Goal: Task Accomplishment & Management: Complete application form

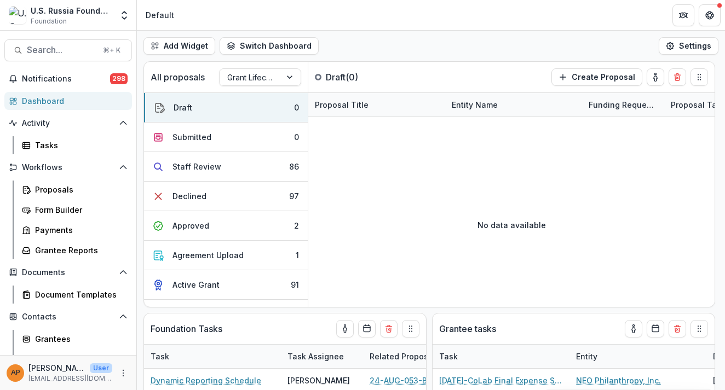
select select "******"
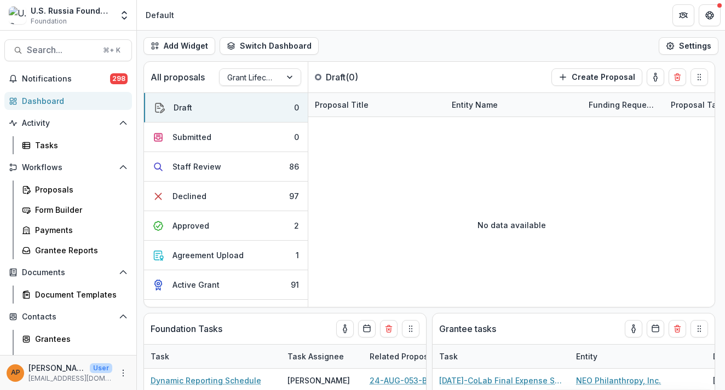
select select "******"
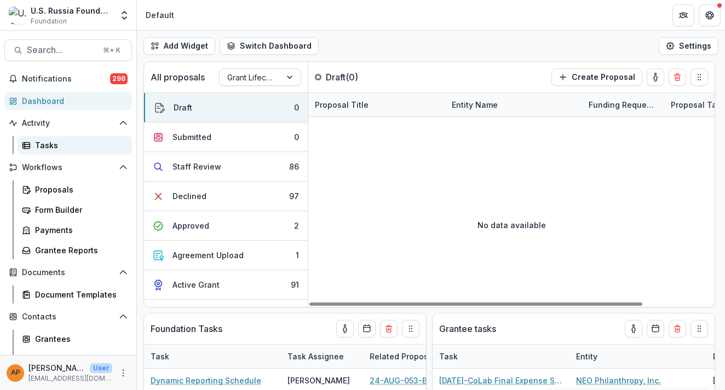
click at [58, 145] on div "Tasks" at bounding box center [79, 145] width 88 height 11
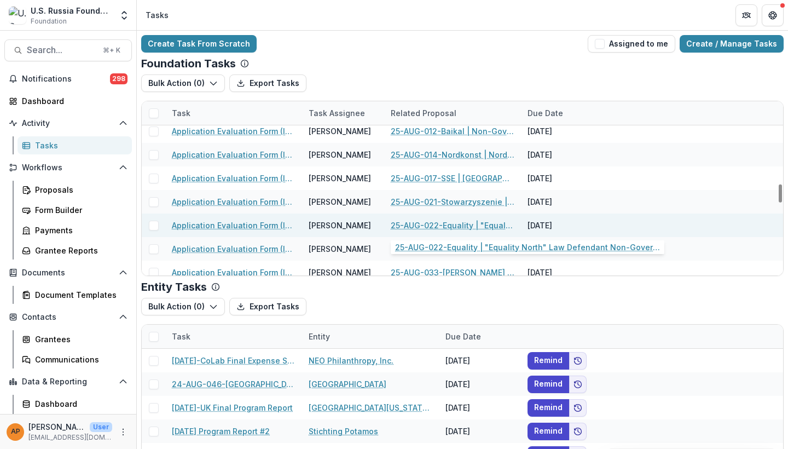
scroll to position [948, 0]
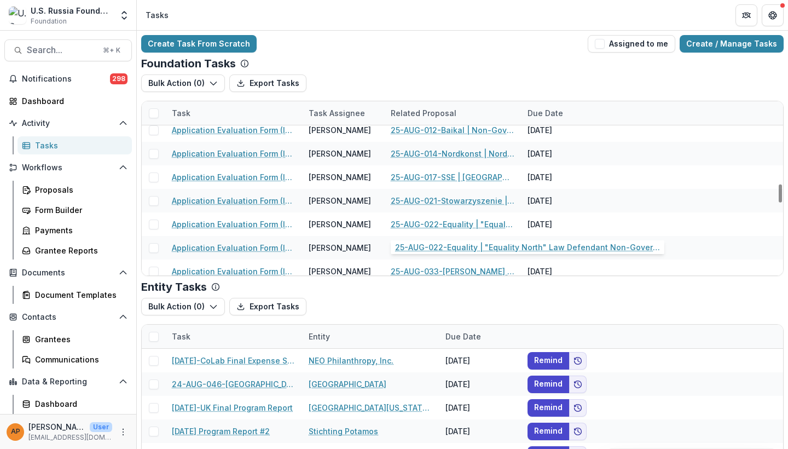
select select "******"
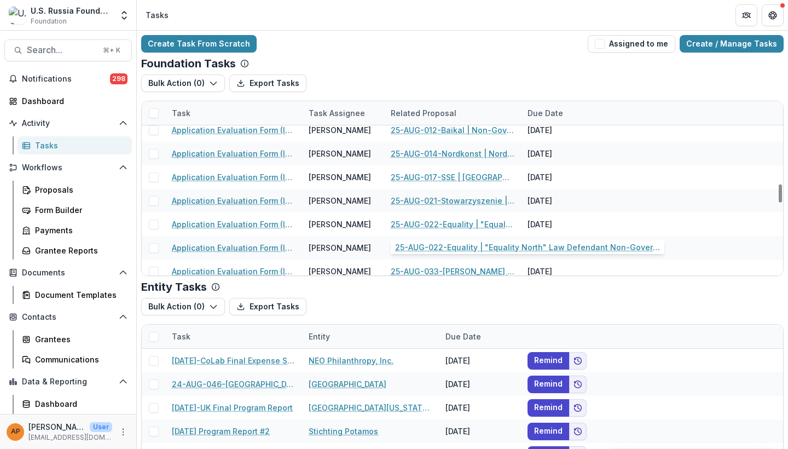
select select "******"
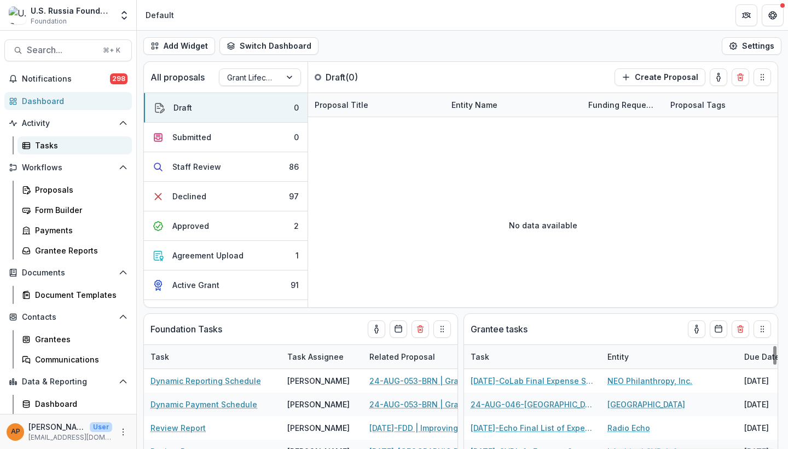
click at [43, 143] on div "Tasks" at bounding box center [79, 145] width 88 height 11
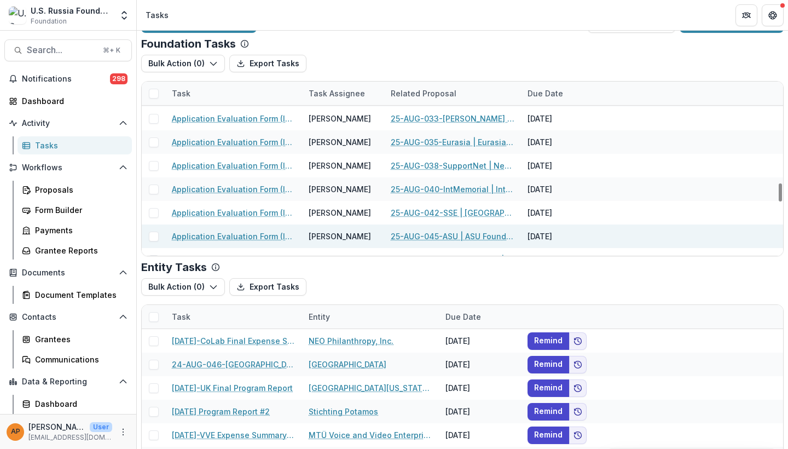
scroll to position [1165, 0]
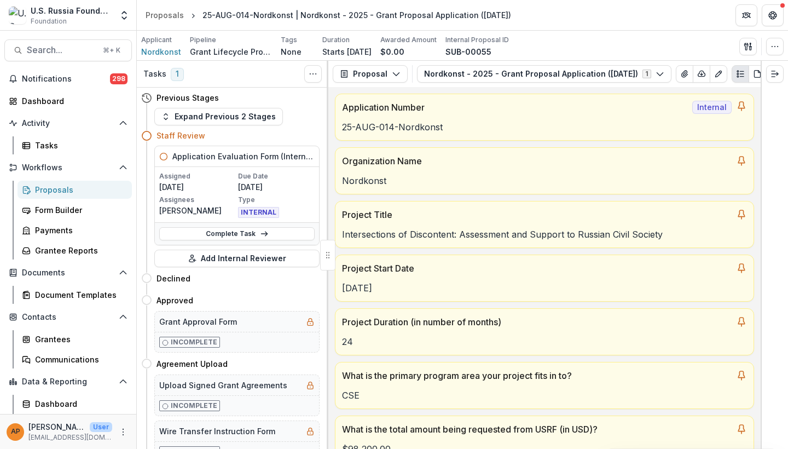
click at [231, 167] on div "Assigned 08/04/2025 Due Date 08/26/2025 Assignees Maria Lvova Type INTERNAL" at bounding box center [237, 194] width 164 height 55
click at [219, 158] on h5 "Application Evaluation Form (Internal)" at bounding box center [243, 156] width 142 height 11
click at [177, 205] on p "[PERSON_NAME]" at bounding box center [197, 210] width 77 height 11
click at [244, 232] on link "Complete Task" at bounding box center [236, 233] width 155 height 13
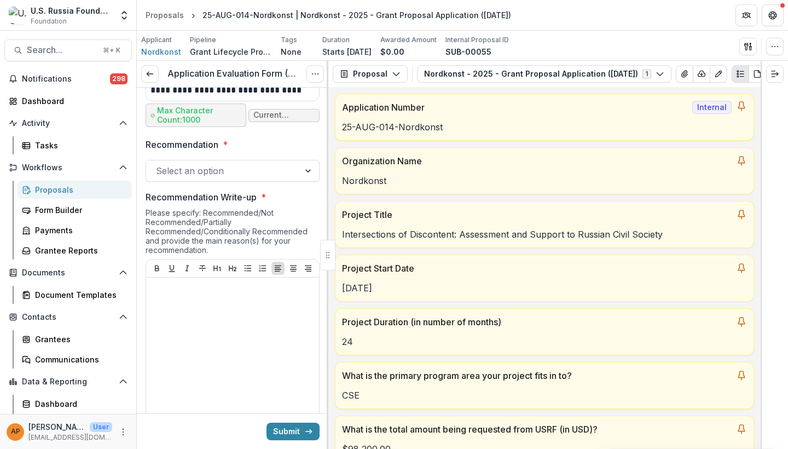
scroll to position [892, 0]
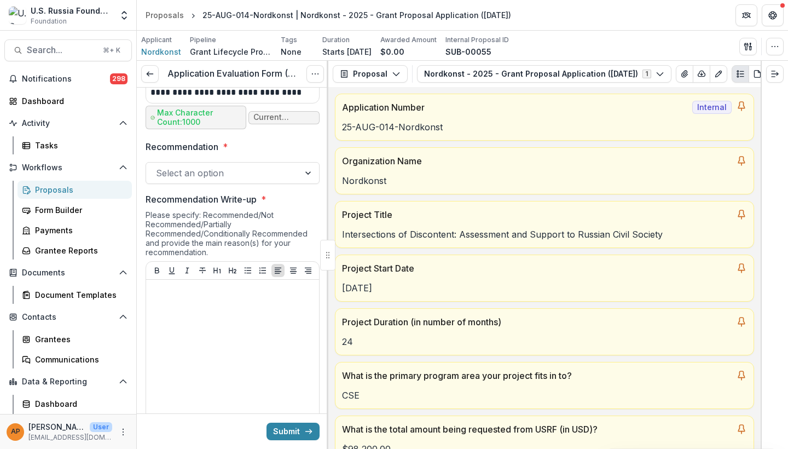
click at [240, 165] on div at bounding box center [223, 172] width 134 height 15
click at [240, 233] on div "Please specify: Recommended/Not Recommended/Partially Recommended/Conditionally…" at bounding box center [233, 235] width 174 height 51
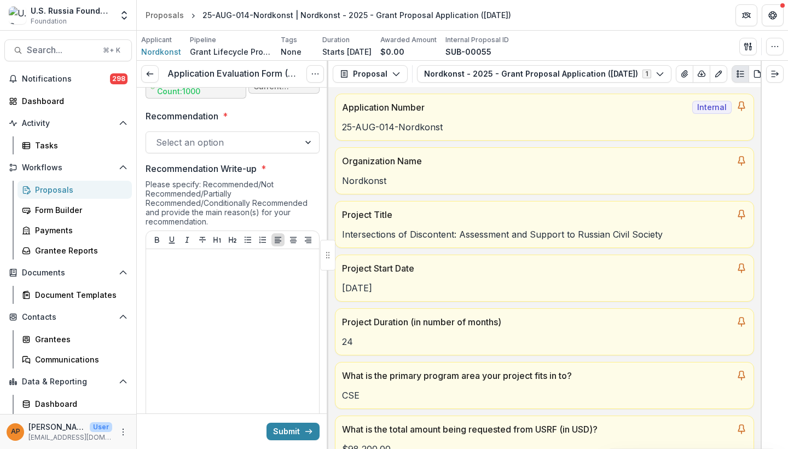
scroll to position [931, 0]
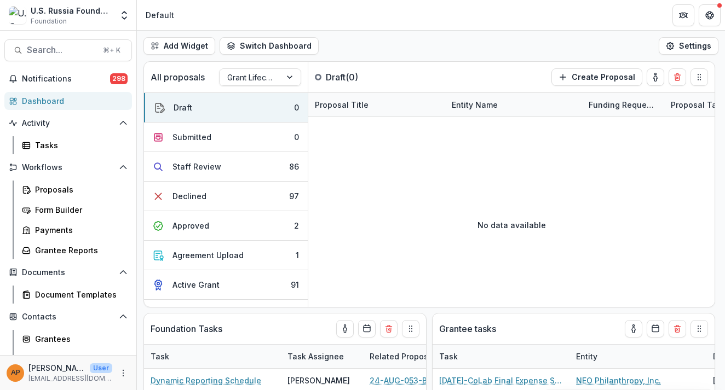
select select "******"
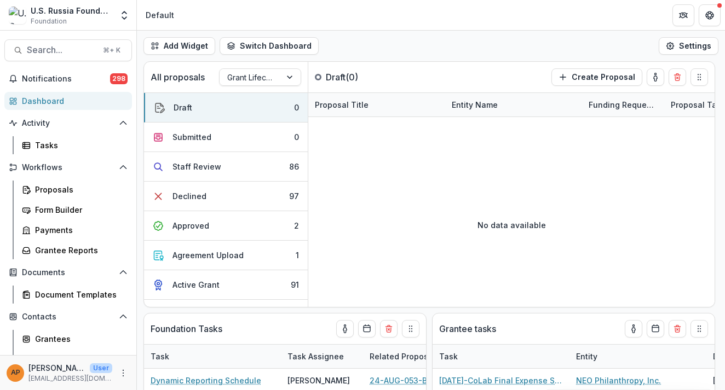
select select "******"
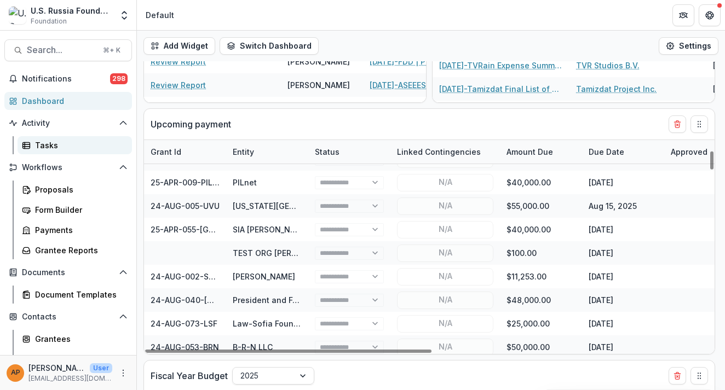
scroll to position [140, 0]
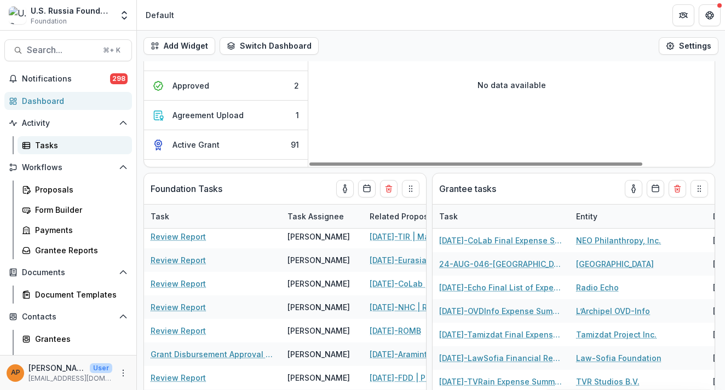
click at [57, 143] on div "Tasks" at bounding box center [79, 145] width 88 height 11
select select "******"
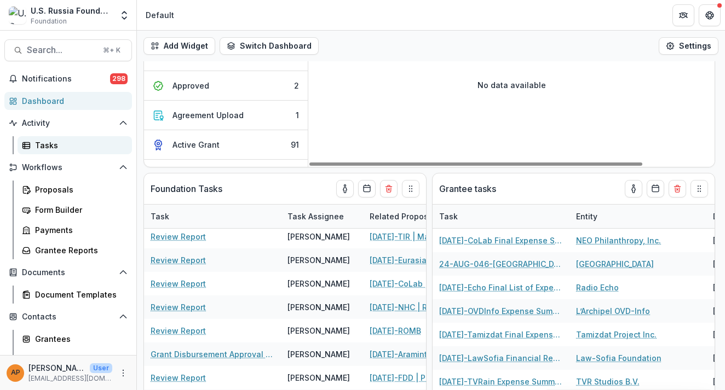
select select "******"
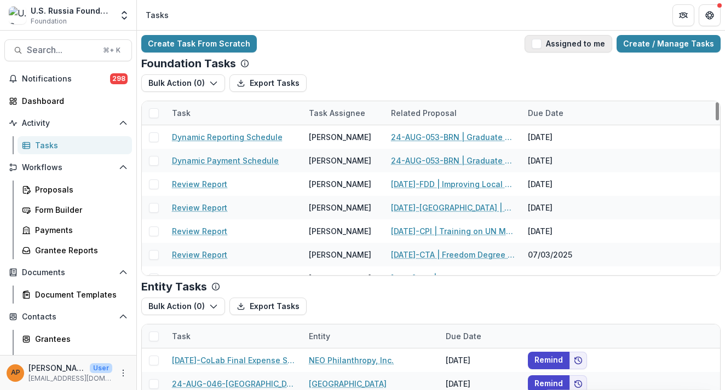
click at [554, 47] on button "Assigned to me" at bounding box center [568, 44] width 88 height 18
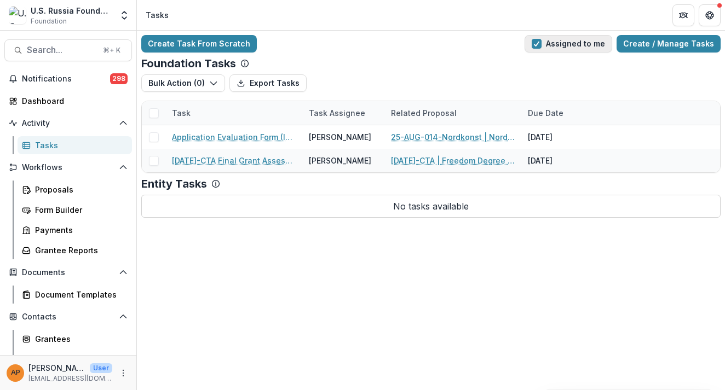
click at [554, 47] on button "Assigned to me" at bounding box center [568, 44] width 88 height 18
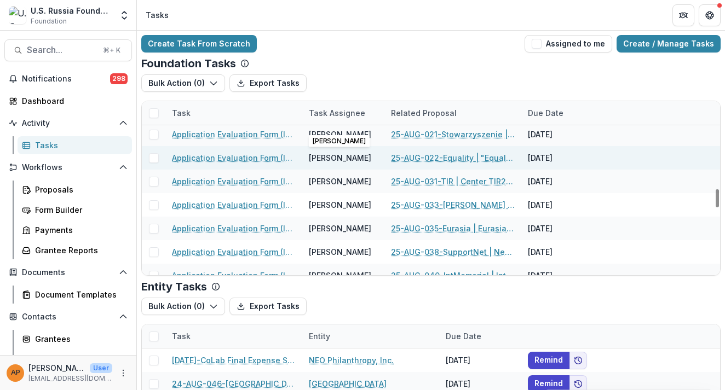
scroll to position [999, 0]
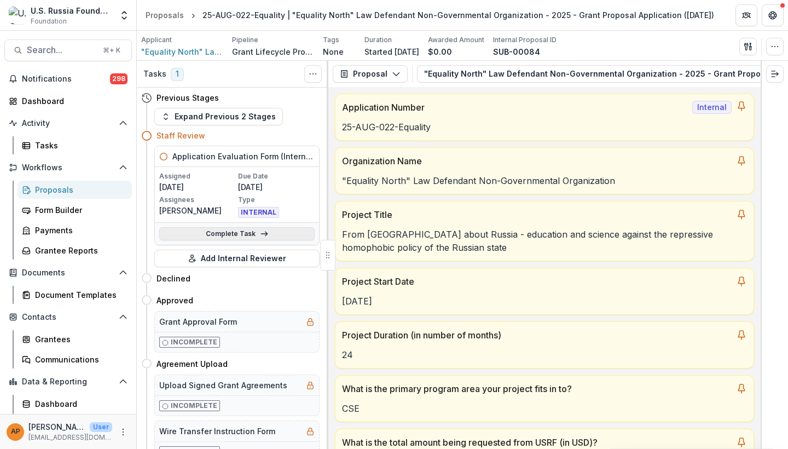
click at [222, 233] on link "Complete Task" at bounding box center [236, 233] width 155 height 13
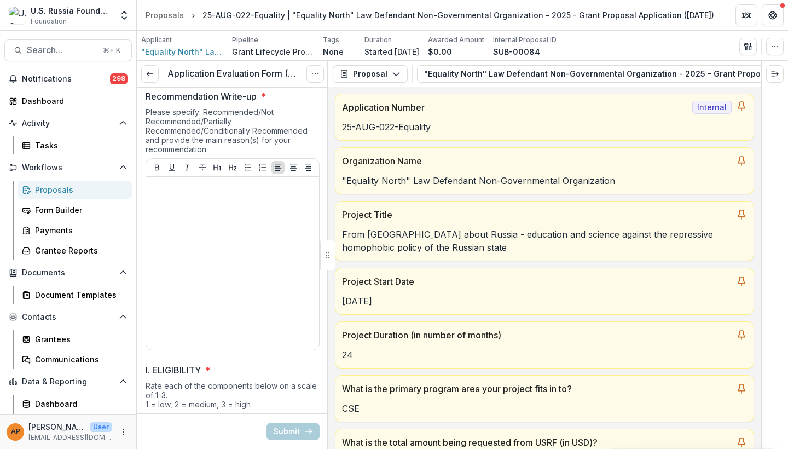
scroll to position [1004, 0]
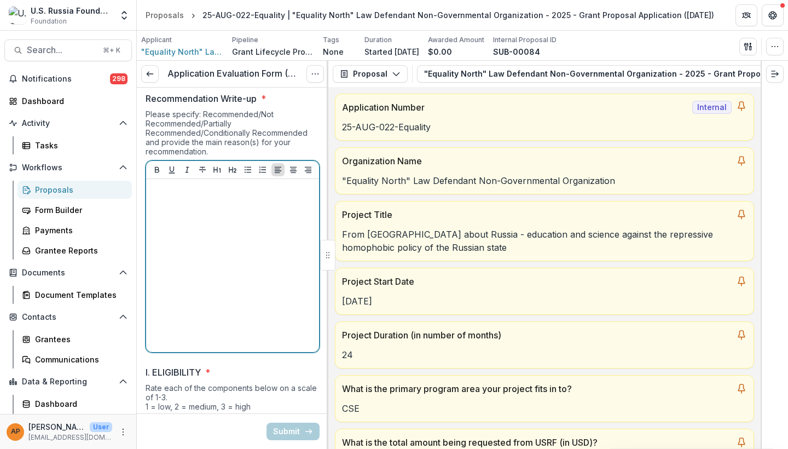
click at [240, 238] on div at bounding box center [233, 265] width 164 height 164
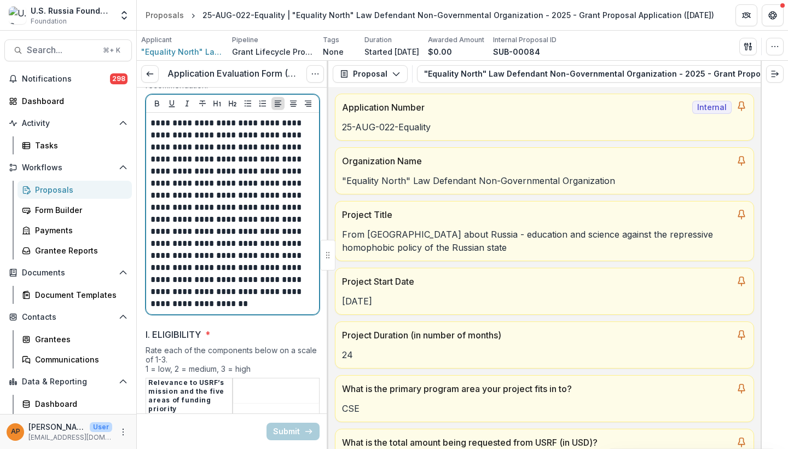
scroll to position [1144, 0]
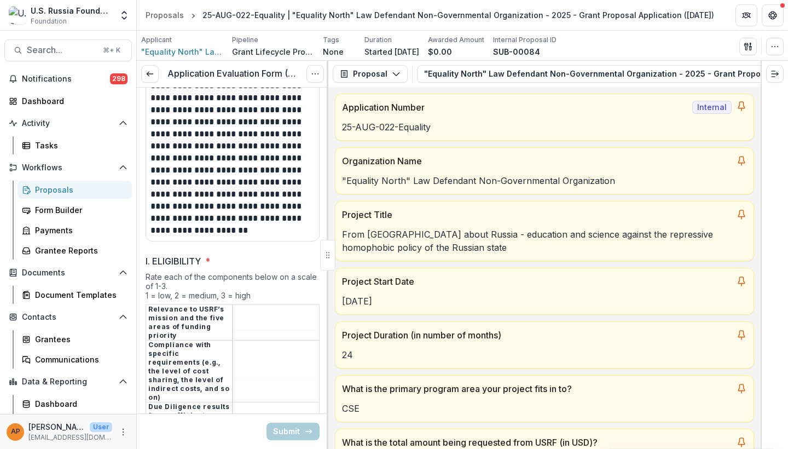
click at [255, 305] on td at bounding box center [276, 323] width 87 height 36
click at [257, 316] on input "I. ELIGIBILITY *" at bounding box center [276, 322] width 86 height 13
type input "*"
click at [259, 365] on input "I. ELIGIBILITY *" at bounding box center [276, 371] width 86 height 13
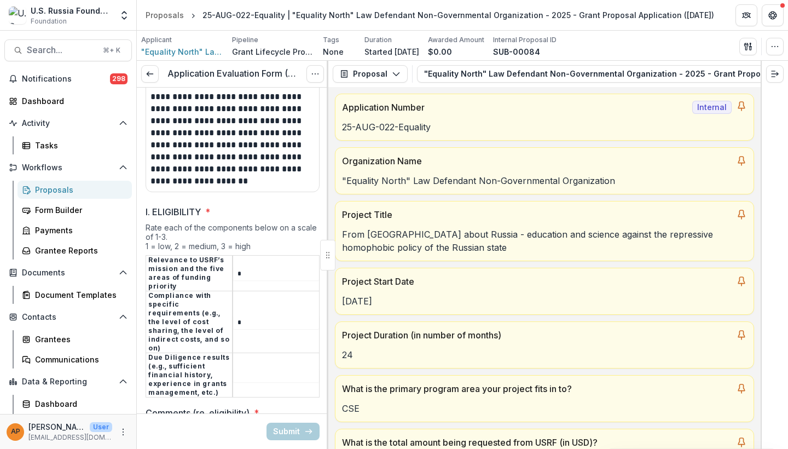
type input "*"
click at [259, 363] on td at bounding box center [276, 375] width 87 height 44
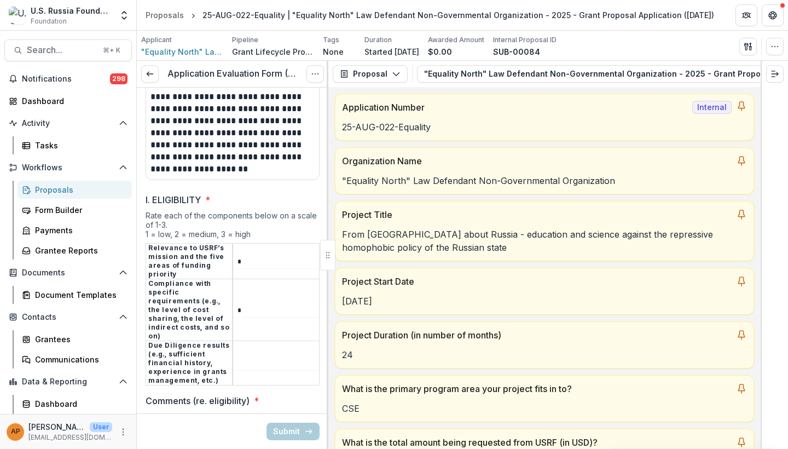
scroll to position [1209, 0]
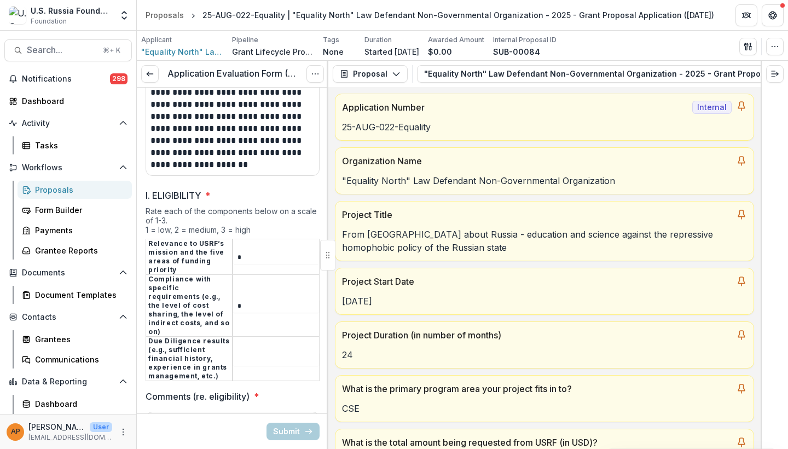
click at [252, 346] on td at bounding box center [276, 359] width 87 height 44
click at [247, 352] on input "I. ELIGIBILITY *" at bounding box center [276, 358] width 86 height 13
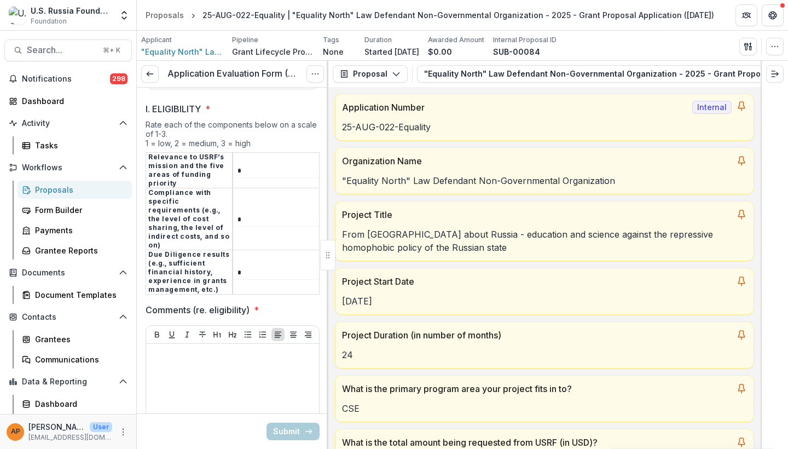
scroll to position [1369, 0]
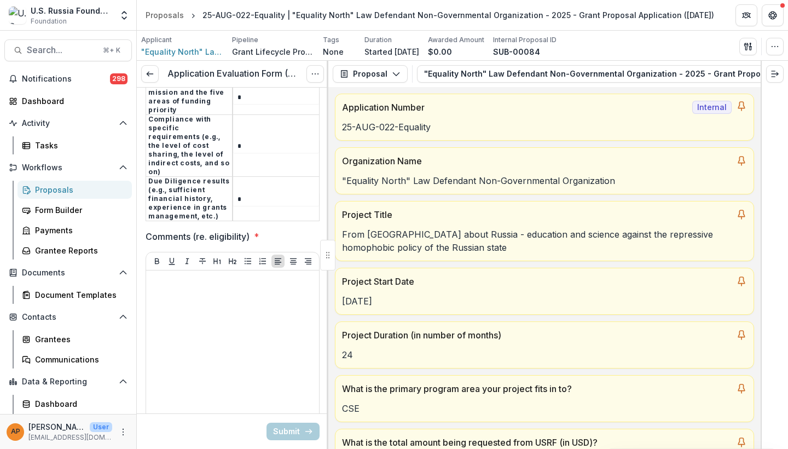
type input "*"
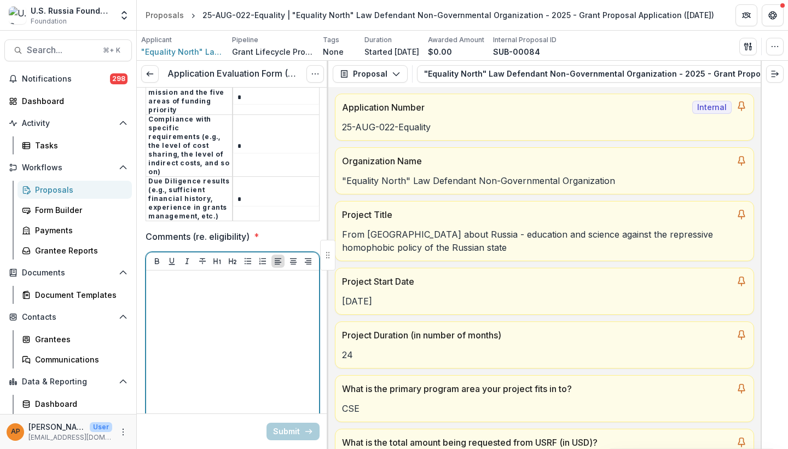
click at [233, 323] on div at bounding box center [233, 357] width 164 height 164
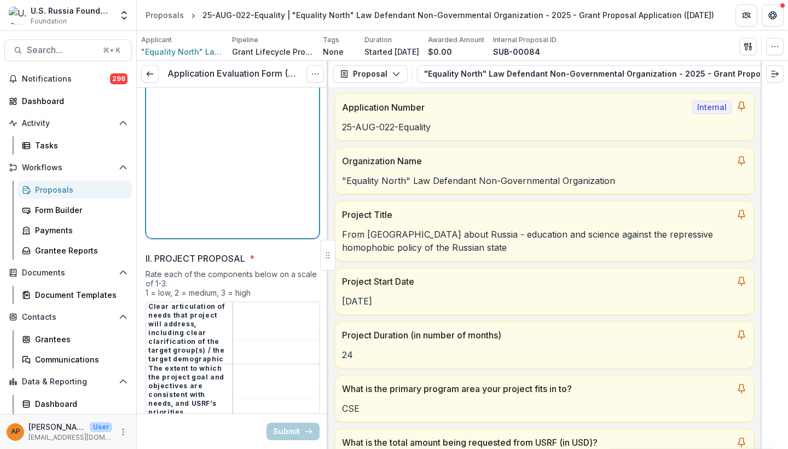
scroll to position [1591, 0]
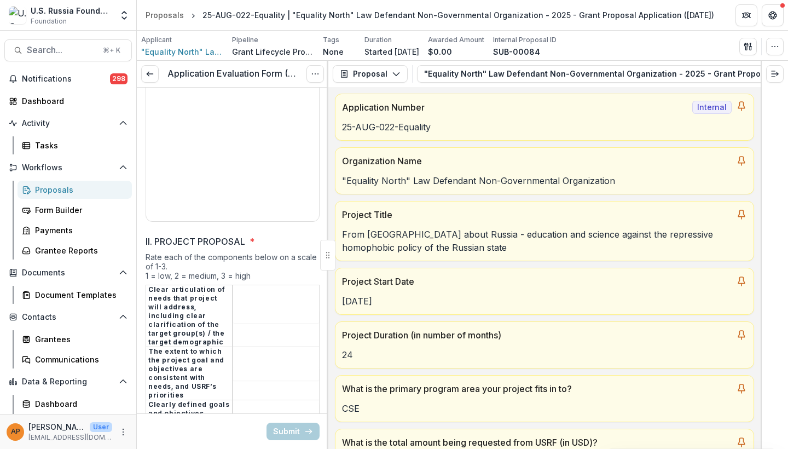
click at [260, 310] on input "II. PROJECT PROPOSAL *" at bounding box center [276, 316] width 86 height 13
type input "*"
click at [258, 367] on input "II. PROJECT PROPOSAL *" at bounding box center [276, 373] width 86 height 13
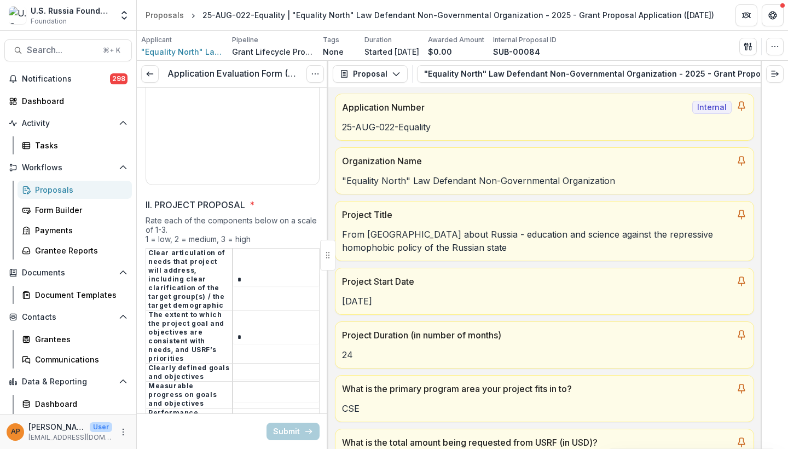
scroll to position [1635, 0]
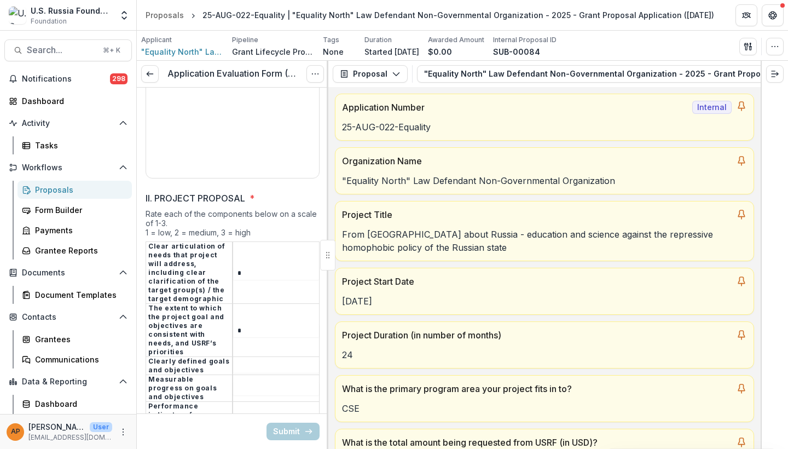
type input "*"
click at [252, 360] on input "II. PROJECT PROPOSAL *" at bounding box center [276, 366] width 86 height 13
type input "*"
click at [250, 382] on input "II. PROJECT PROPOSAL *" at bounding box center [276, 388] width 86 height 13
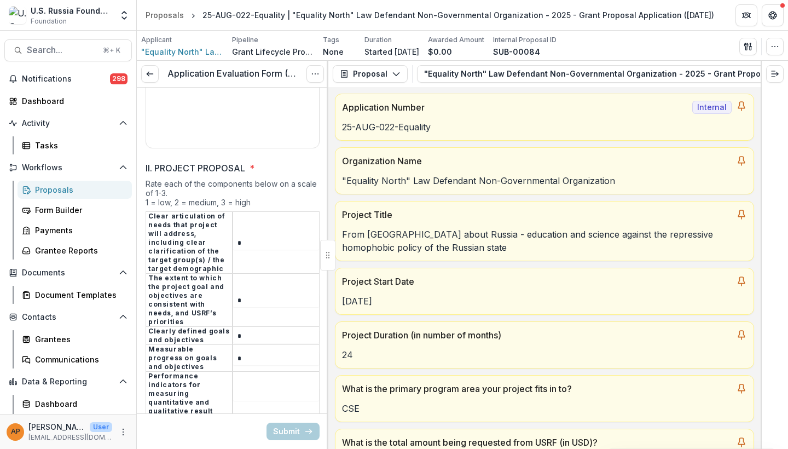
scroll to position [1687, 0]
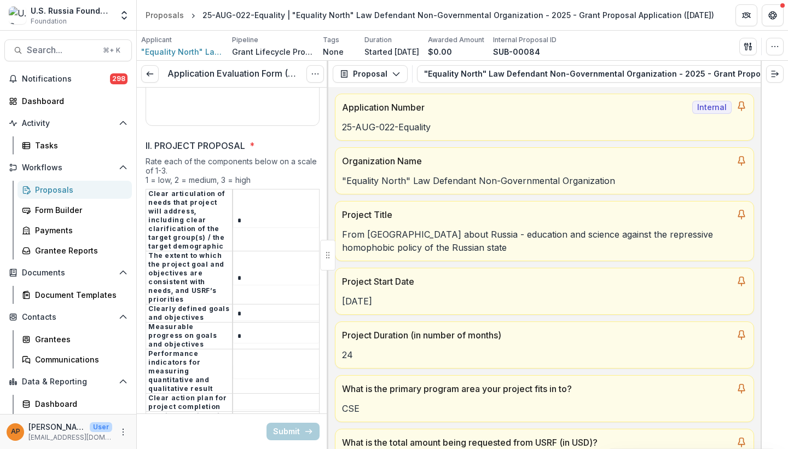
type input "*"
click at [247, 365] on input "II. PROJECT PROPOSAL *" at bounding box center [276, 371] width 86 height 13
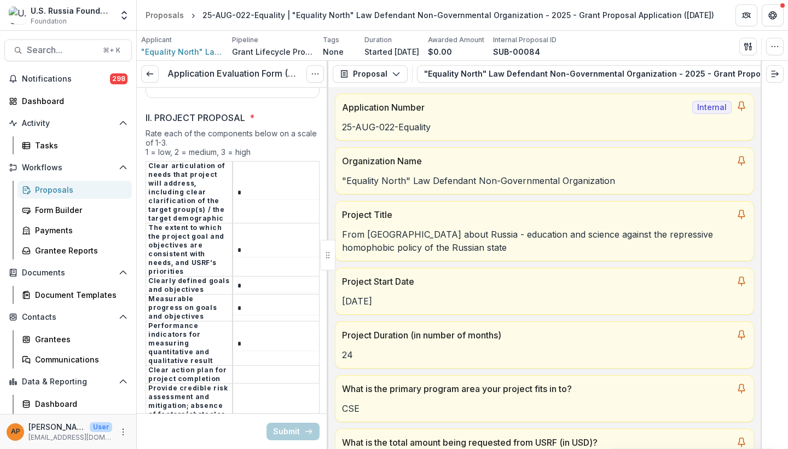
scroll to position [1719, 0]
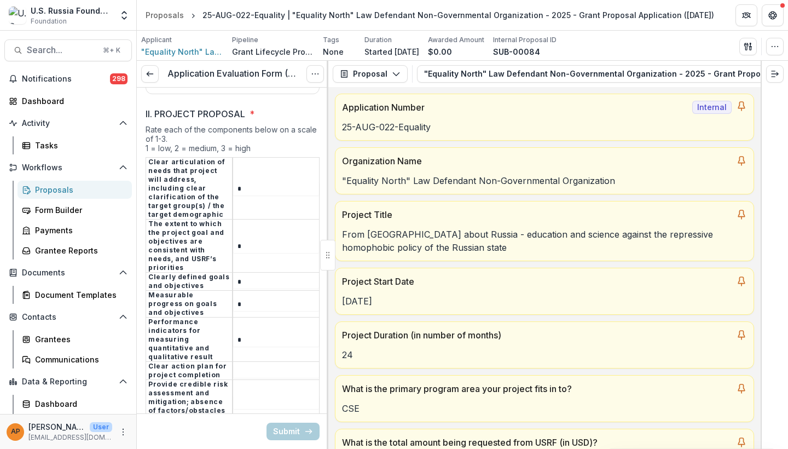
type input "*"
click at [239, 364] on input "II. PROJECT PROPOSAL *" at bounding box center [276, 370] width 86 height 13
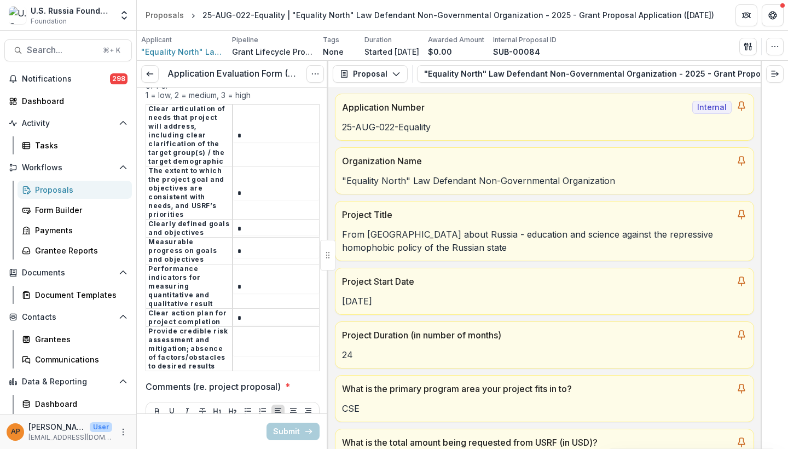
scroll to position [1776, 0]
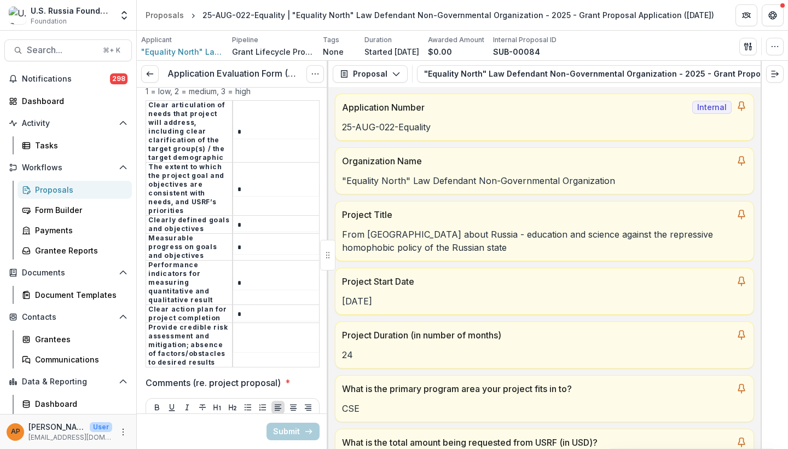
type input "*"
click at [240, 323] on td at bounding box center [276, 345] width 87 height 44
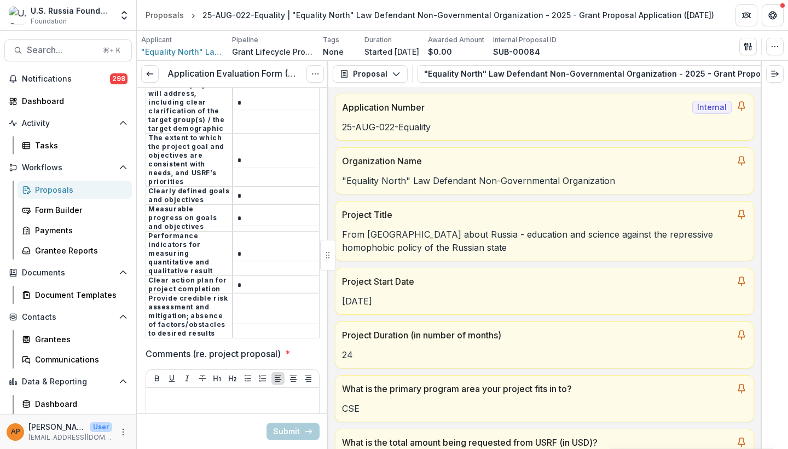
scroll to position [1808, 0]
click at [245, 291] on td at bounding box center [276, 313] width 87 height 44
click at [245, 307] on input "II. PROJECT PROPOSAL *" at bounding box center [276, 313] width 86 height 13
click at [311, 80] on button "Options" at bounding box center [315, 74] width 18 height 18
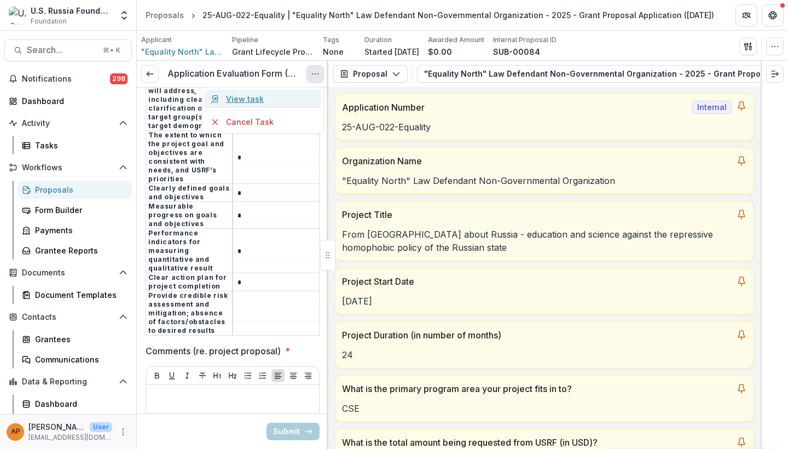
click at [276, 95] on link "View task" at bounding box center [262, 99] width 117 height 18
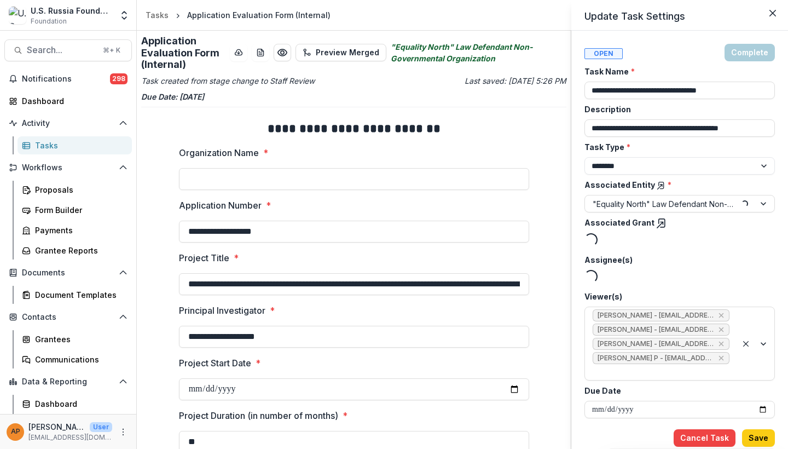
type input "********"
type input "**"
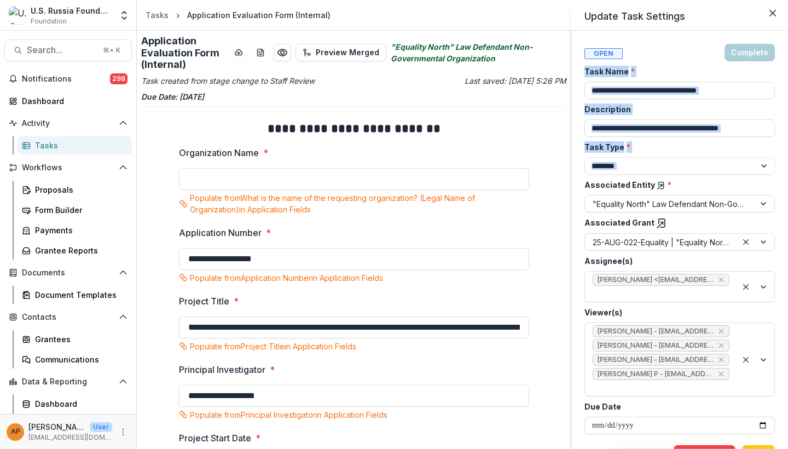
drag, startPoint x: 569, startPoint y: 77, endPoint x: 569, endPoint y: 181, distance: 103.4
click at [569, 181] on div "**********" at bounding box center [394, 224] width 788 height 449
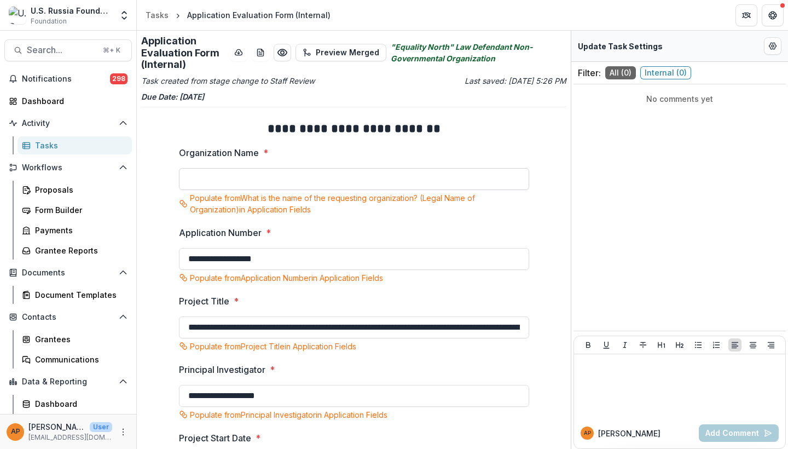
click at [510, 179] on input "Organization Name *" at bounding box center [354, 179] width 350 height 22
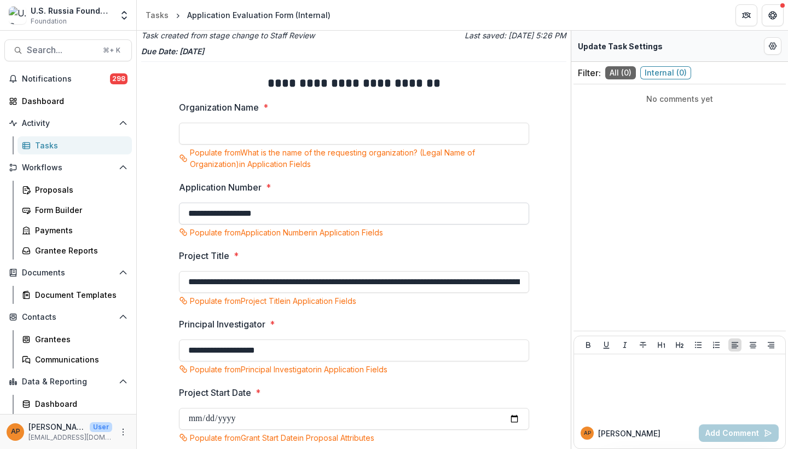
click at [527, 213] on input "**********" at bounding box center [354, 213] width 350 height 22
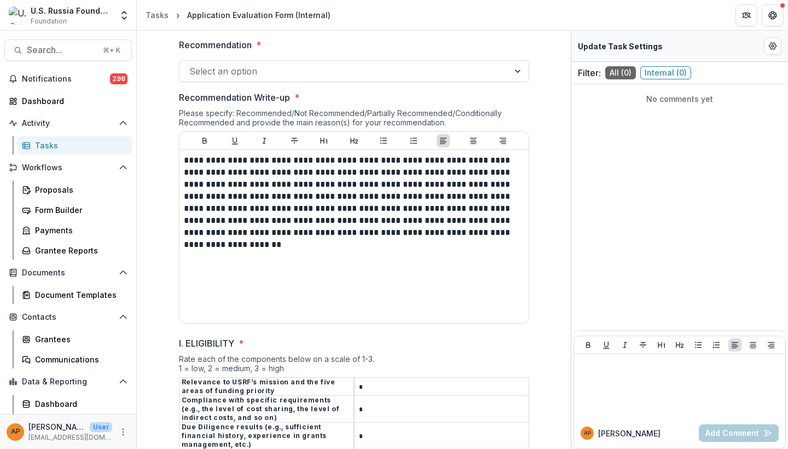
scroll to position [975, 0]
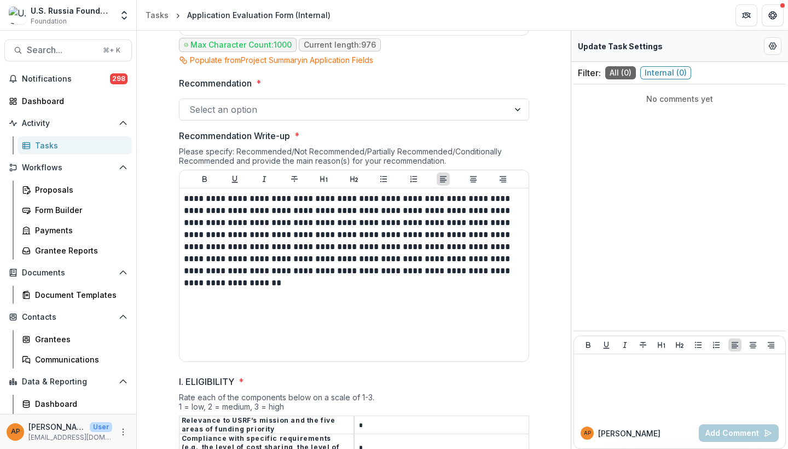
click at [484, 114] on div at bounding box center [344, 109] width 310 height 15
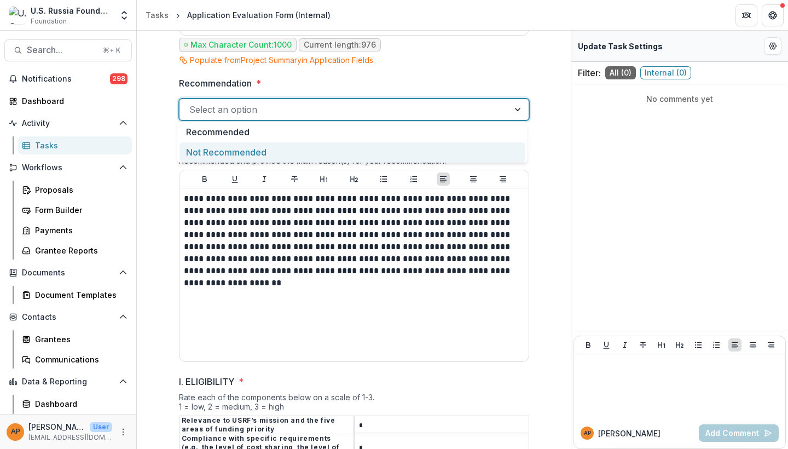
click at [454, 148] on div "Not Recommended" at bounding box center [353, 152] width 346 height 20
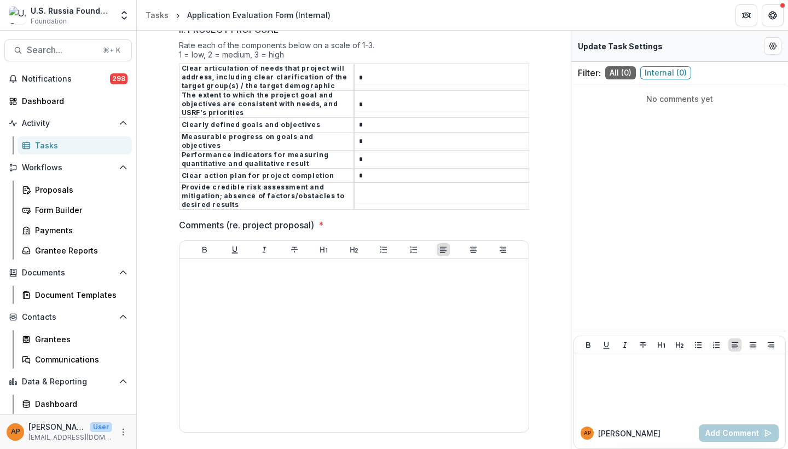
scroll to position [1678, 0]
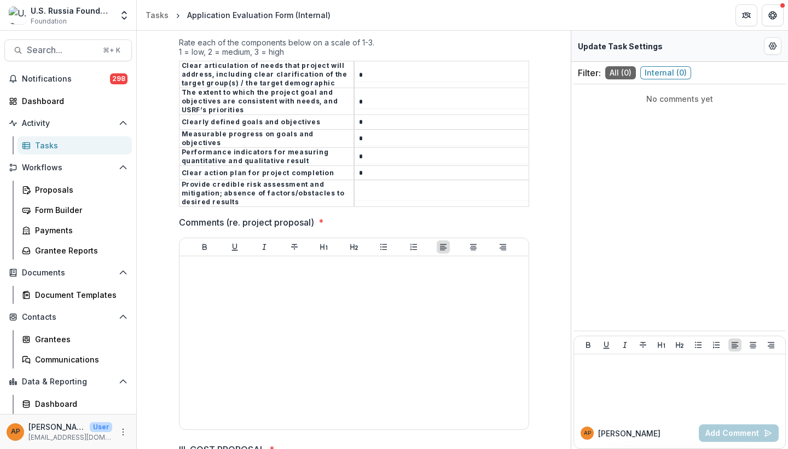
click at [370, 187] on input "II. PROJECT PROPOSAL *" at bounding box center [442, 193] width 174 height 13
type input "*"
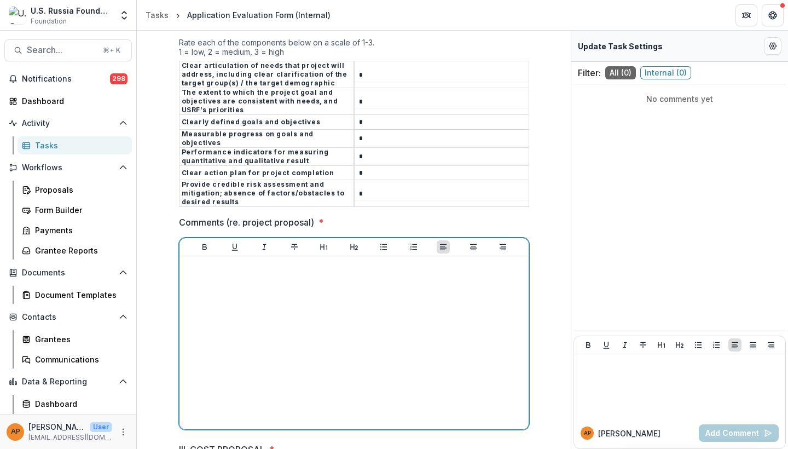
click at [346, 276] on div at bounding box center [354, 343] width 340 height 164
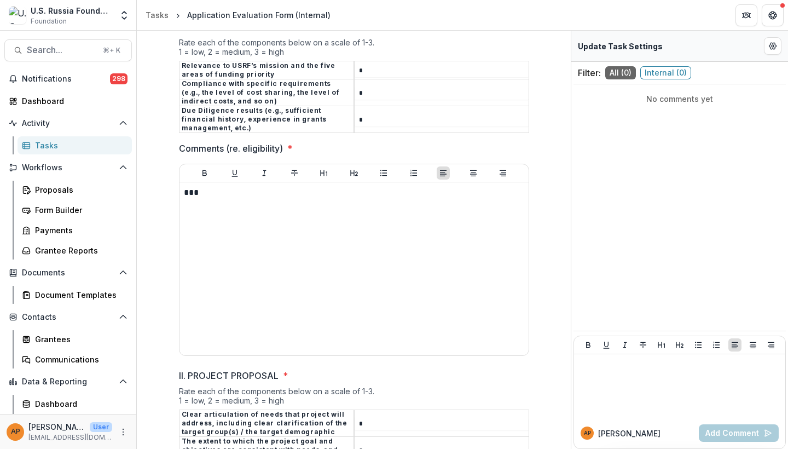
scroll to position [1330, 0]
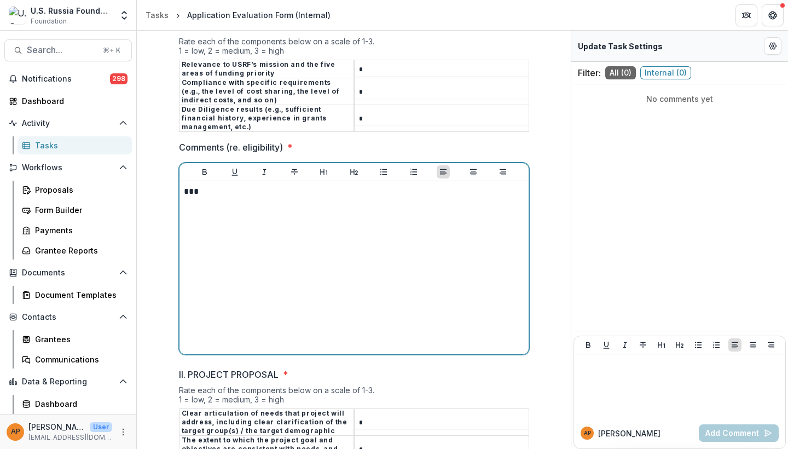
click at [269, 189] on div "***" at bounding box center [354, 268] width 340 height 164
click at [270, 189] on div "***" at bounding box center [354, 268] width 340 height 164
click at [190, 186] on p "***" at bounding box center [354, 192] width 340 height 12
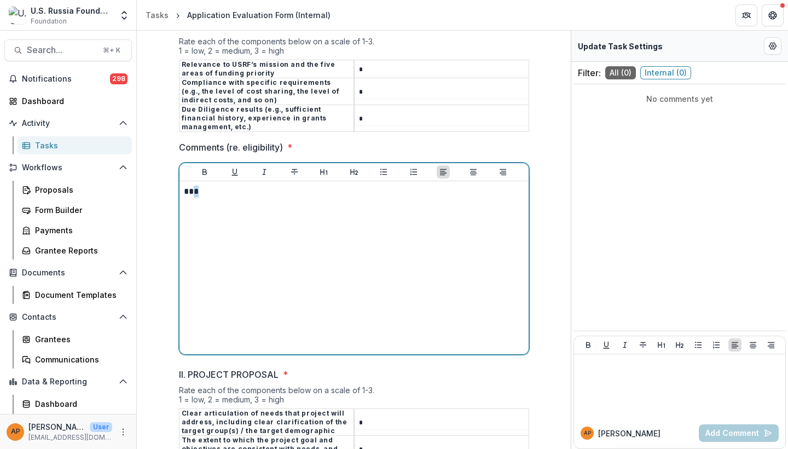
click at [190, 186] on p "***" at bounding box center [354, 192] width 340 height 12
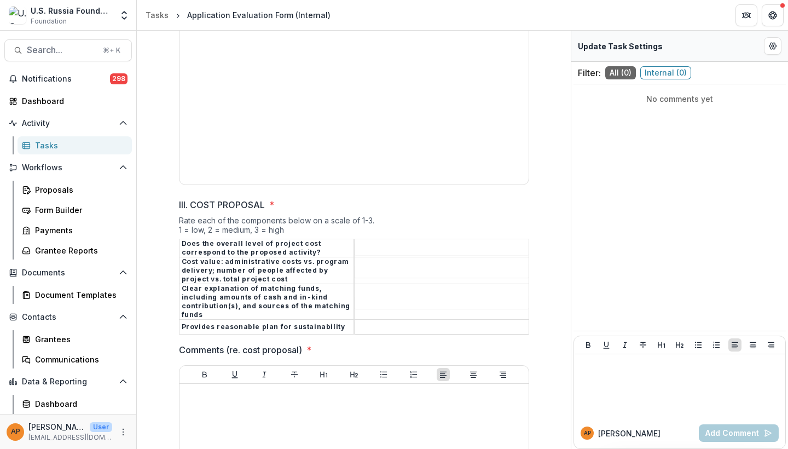
scroll to position [2073, 0]
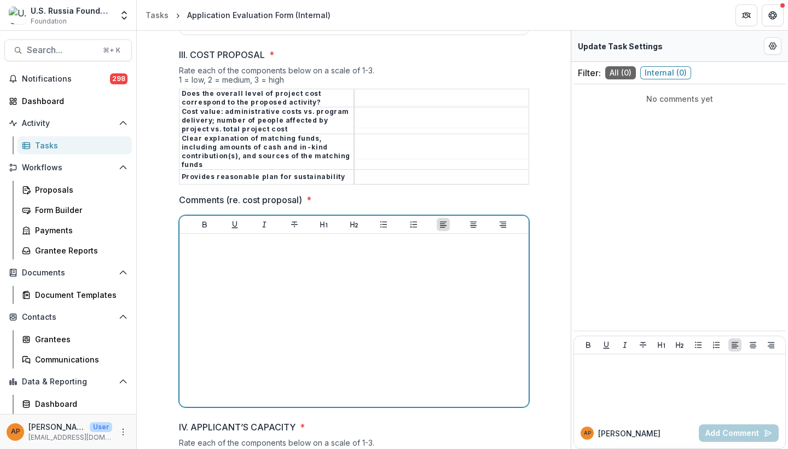
click at [283, 266] on div at bounding box center [354, 320] width 340 height 164
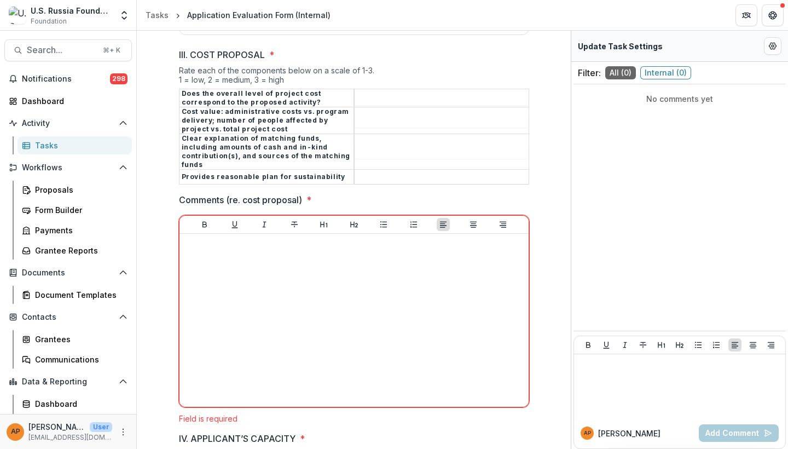
click at [357, 92] on input "III. COST PROPOSAL *" at bounding box center [442, 98] width 174 height 13
click at [361, 114] on input "III. COST PROPOSAL *" at bounding box center [442, 120] width 174 height 13
click at [364, 92] on input "*" at bounding box center [442, 98] width 174 height 13
type input "*"
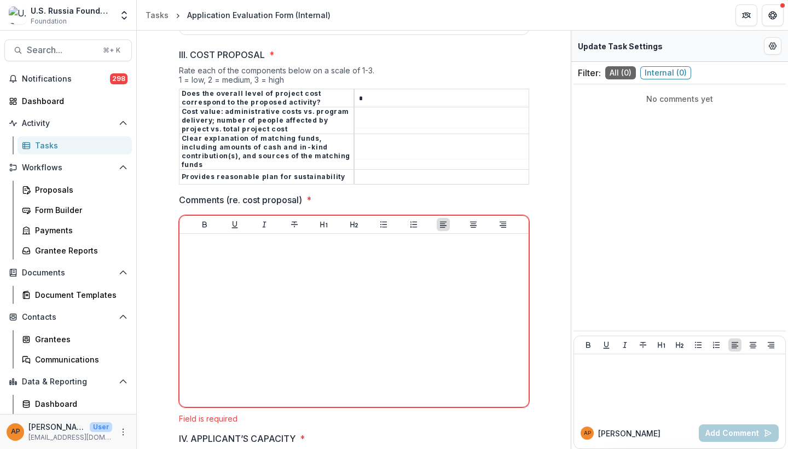
type input "*"
click at [366, 114] on input "III. COST PROPOSAL *" at bounding box center [442, 120] width 174 height 13
type input "*"
click at [369, 146] on input "III. COST PROPOSAL *" at bounding box center [442, 152] width 174 height 13
type input "*"
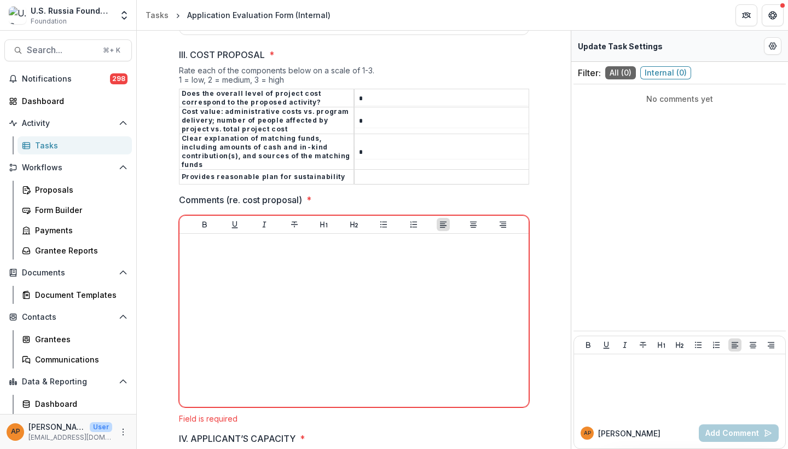
click at [371, 171] on input "III. COST PROPOSAL *" at bounding box center [442, 177] width 174 height 13
type input "*"
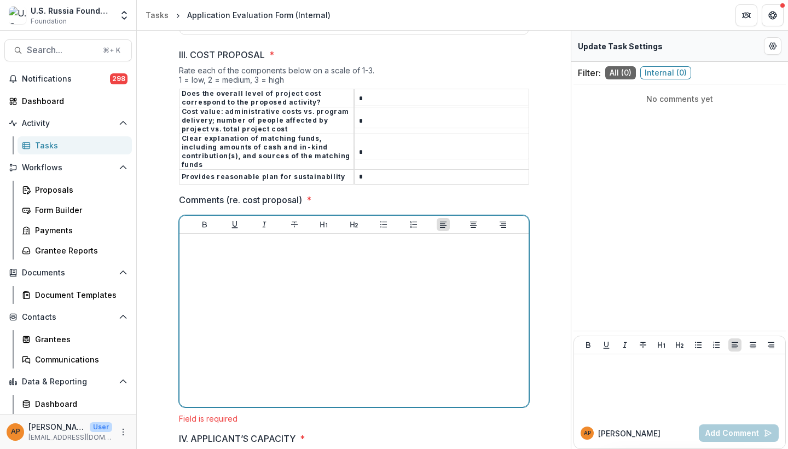
click at [367, 238] on p at bounding box center [354, 244] width 340 height 12
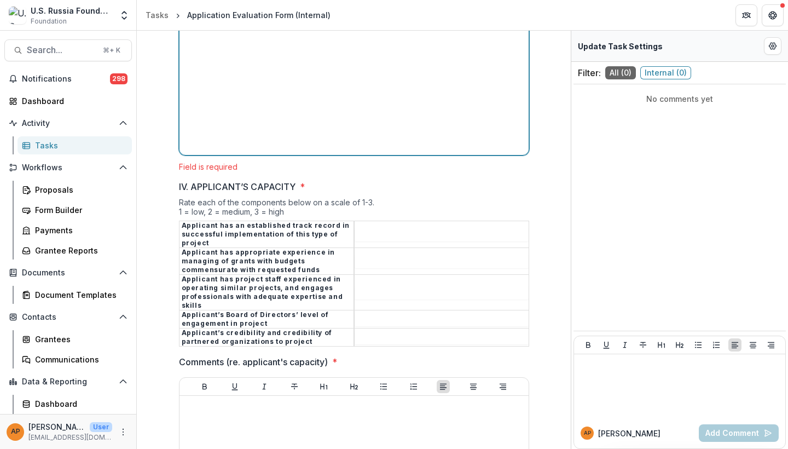
scroll to position [2370, 0]
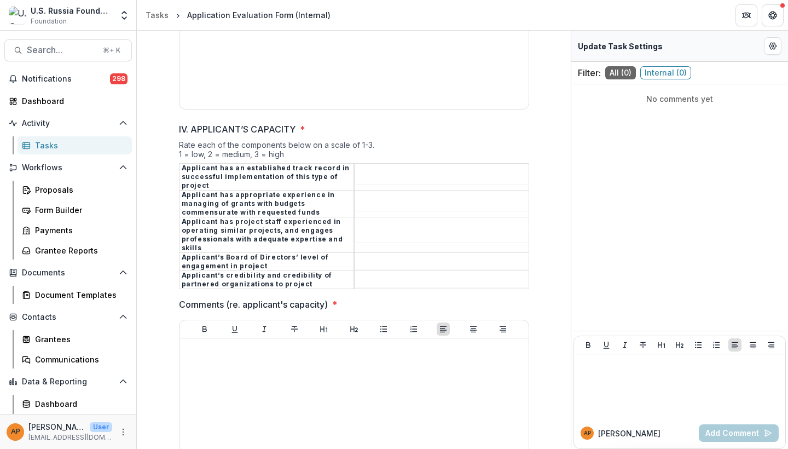
click at [379, 166] on tbody "Applicant has an established track record in successful implementation of this …" at bounding box center [354, 225] width 350 height 125
type input "*"
click at [385, 198] on input "IV. APPLICANT’S CAPACITY *" at bounding box center [442, 204] width 174 height 13
type input "*"
click at [383, 229] on input "IV. APPLICANT’S CAPACITY *" at bounding box center [442, 235] width 174 height 13
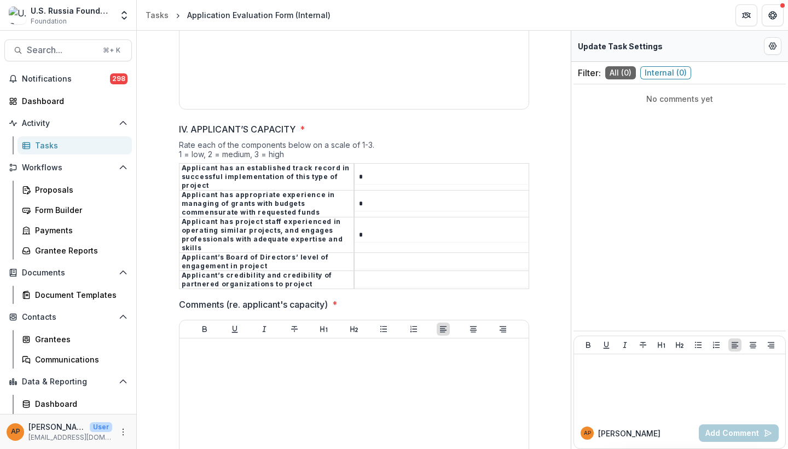
type input "*"
click at [379, 256] on input "IV. APPLICANT’S CAPACITY *" at bounding box center [442, 262] width 174 height 13
type input "*"
click at [376, 274] on input "IV. APPLICANT’S CAPACITY *" at bounding box center [442, 280] width 174 height 13
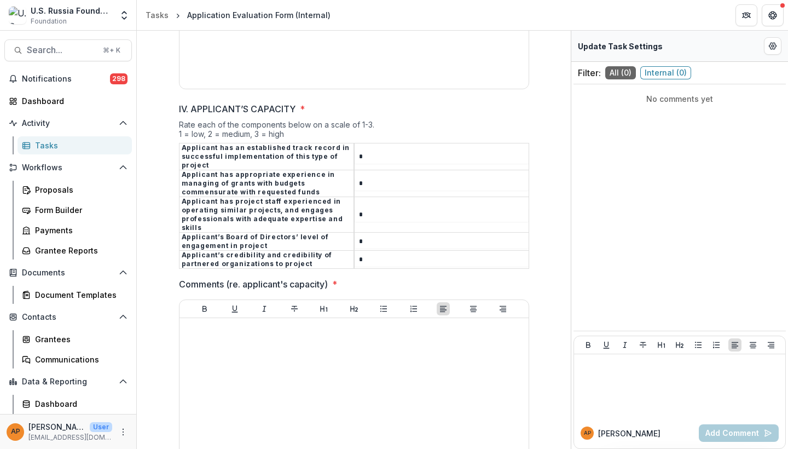
scroll to position [2392, 0]
type input "*"
click at [345, 328] on div at bounding box center [354, 403] width 340 height 164
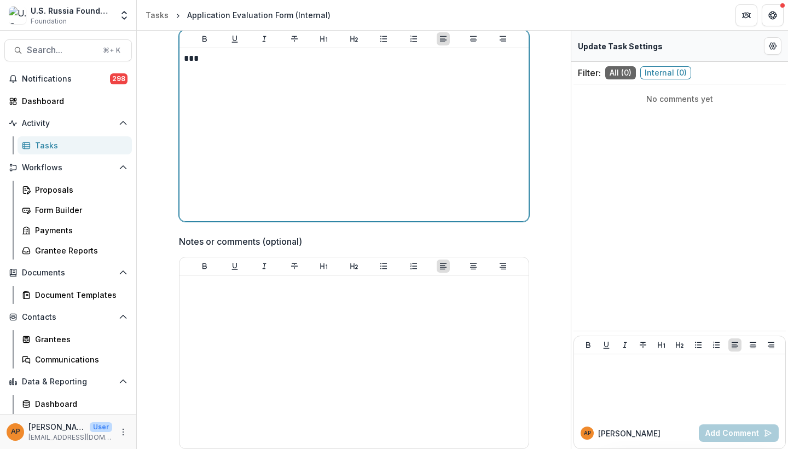
scroll to position [2659, 0]
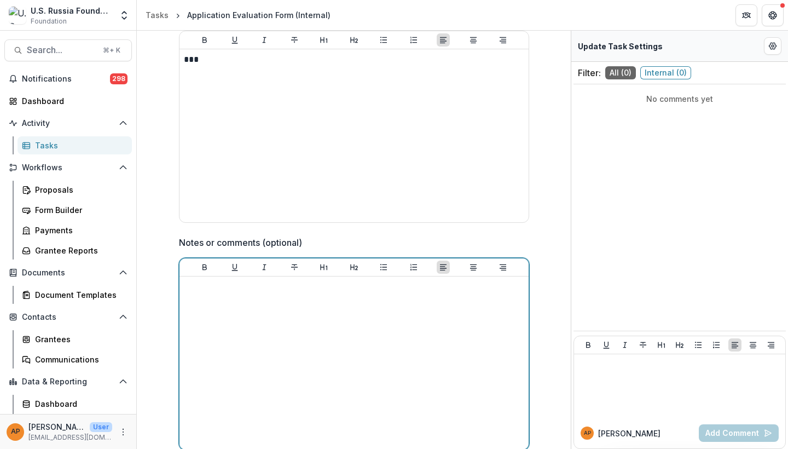
click at [332, 347] on div at bounding box center [354, 363] width 340 height 164
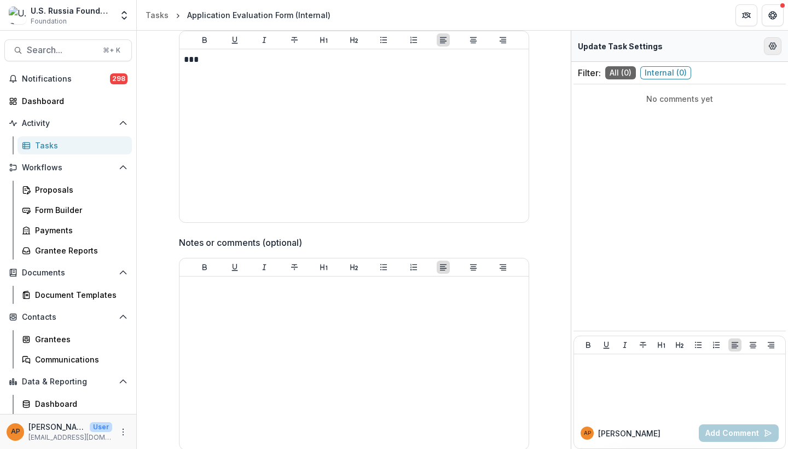
click at [724, 48] on icon "Edit Form Settings" at bounding box center [772, 46] width 9 height 9
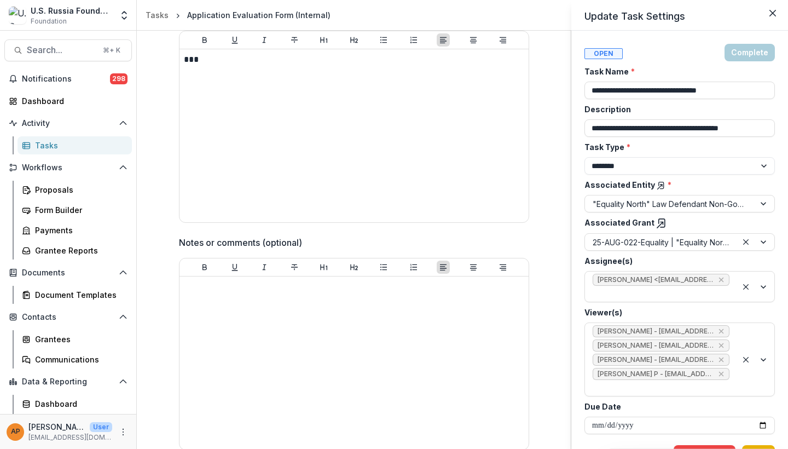
click at [724, 390] on button "Save" at bounding box center [758, 454] width 33 height 18
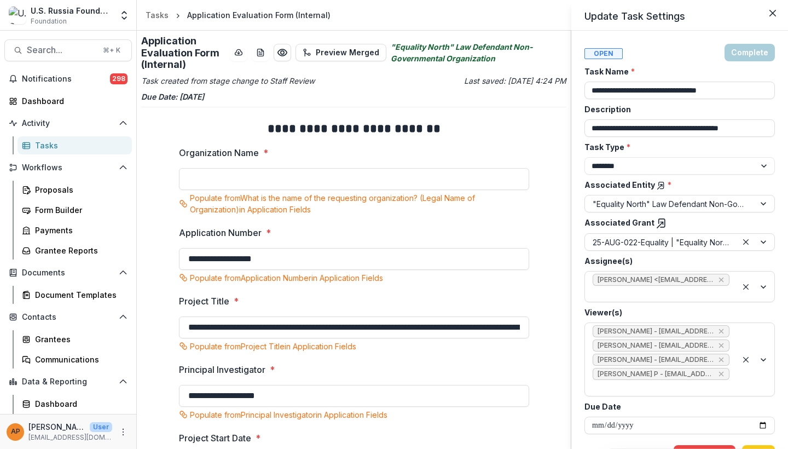
click at [572, 60] on div "**********" at bounding box center [679, 240] width 217 height 418
click at [529, 154] on div "**********" at bounding box center [394, 224] width 788 height 449
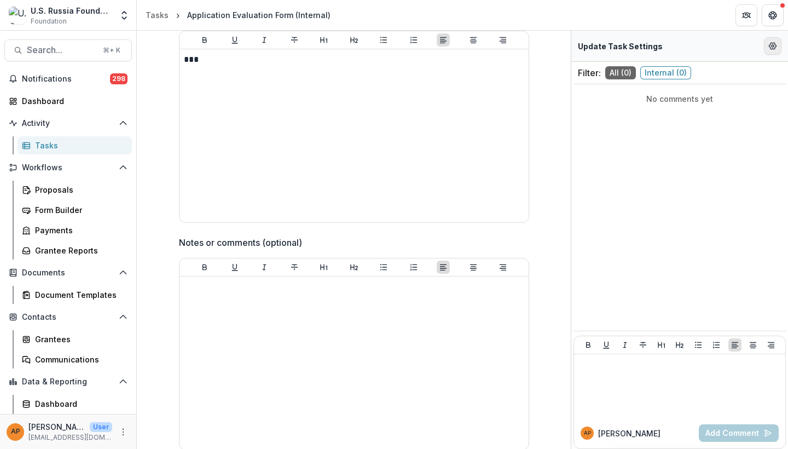
click at [724, 45] on icon "Edit Form Settings" at bounding box center [772, 46] width 9 height 9
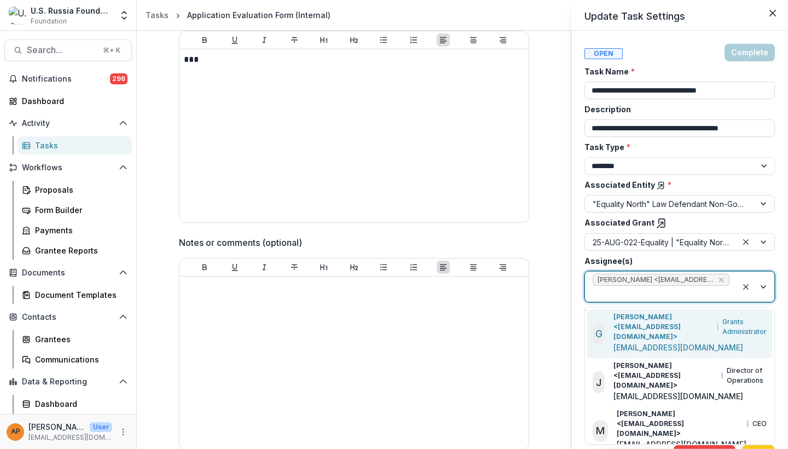
click at [650, 295] on div at bounding box center [661, 294] width 137 height 14
type input "***"
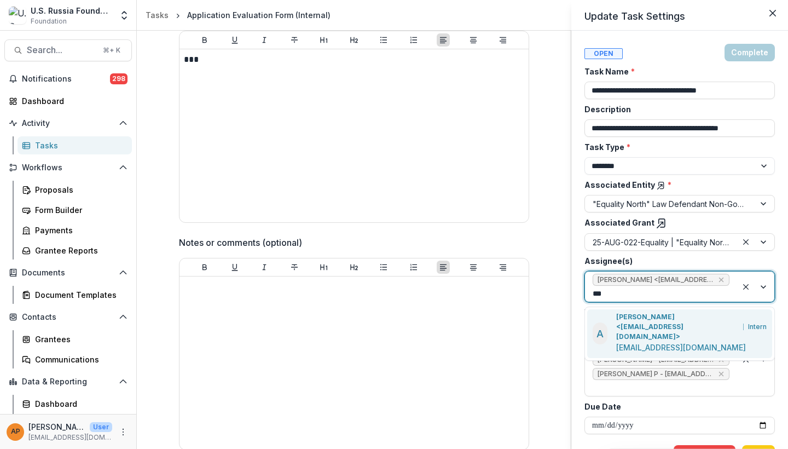
click at [690, 317] on p "[PERSON_NAME] <[EMAIL_ADDRESS][DOMAIN_NAME]>" at bounding box center [677, 327] width 123 height 30
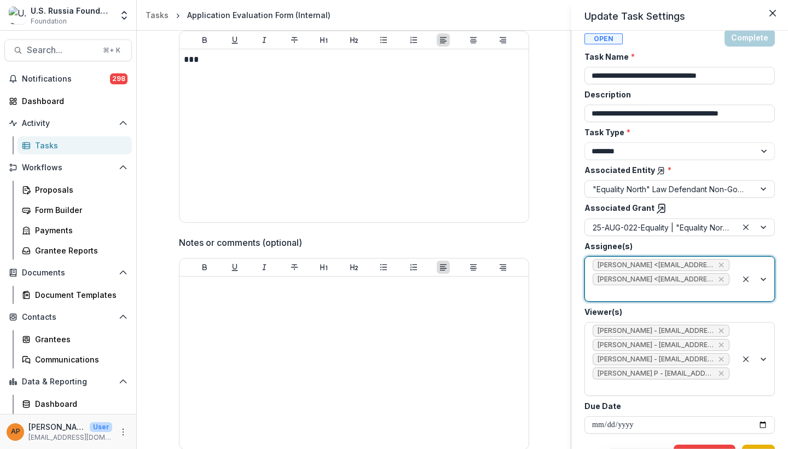
scroll to position [14, 0]
click at [724, 390] on button "Save" at bounding box center [758, 454] width 33 height 18
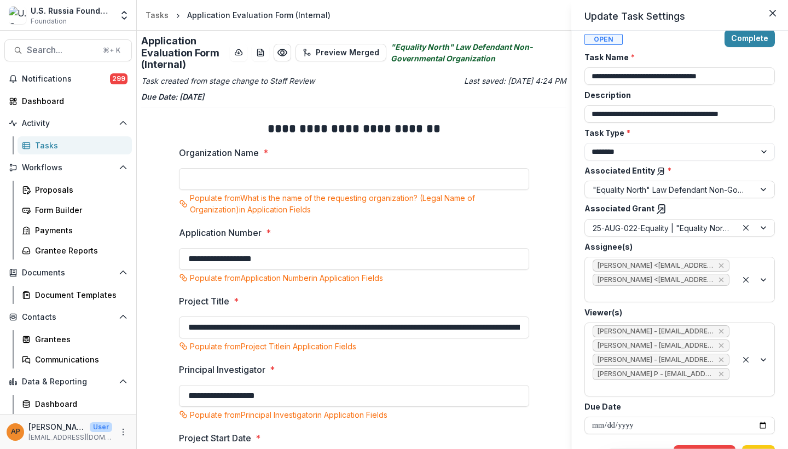
click at [504, 309] on div "**********" at bounding box center [394, 224] width 788 height 449
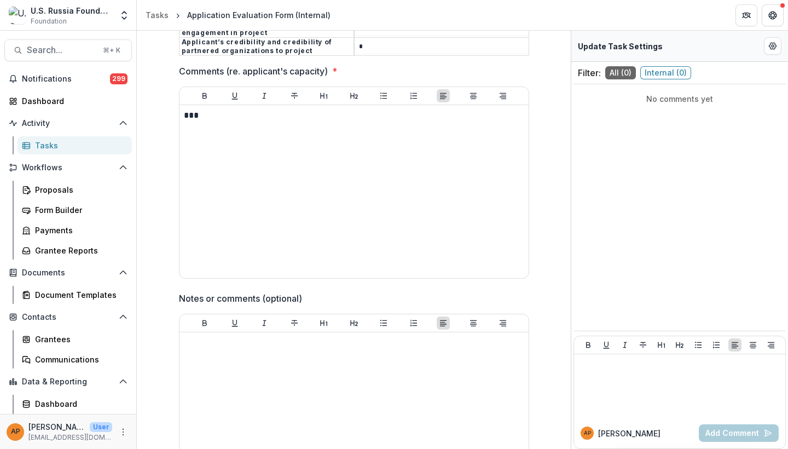
scroll to position [2601, 0]
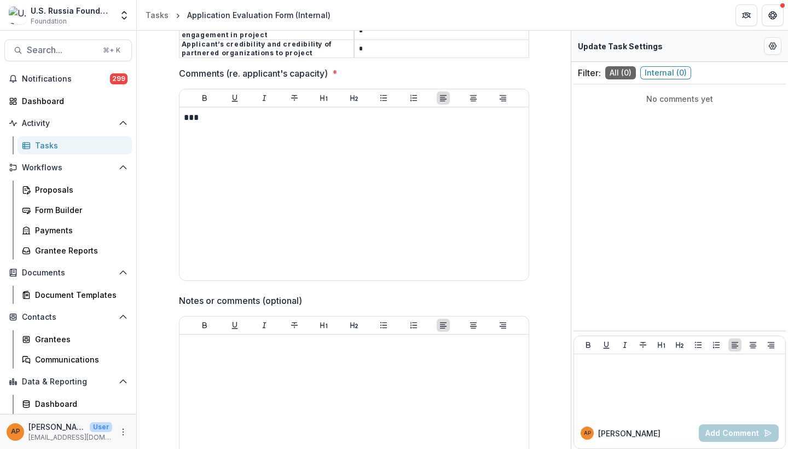
click at [54, 146] on div "Tasks" at bounding box center [79, 145] width 88 height 11
